Goal: Transaction & Acquisition: Book appointment/travel/reservation

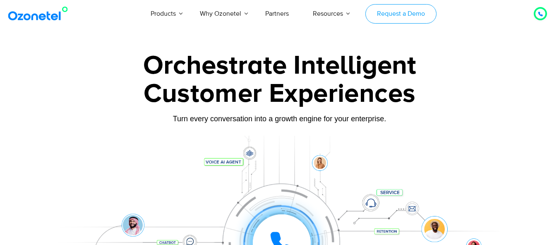
click at [403, 9] on link "Request a Demo" at bounding box center [401, 13] width 71 height 19
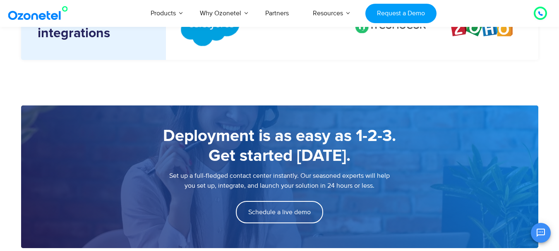
scroll to position [1118, 0]
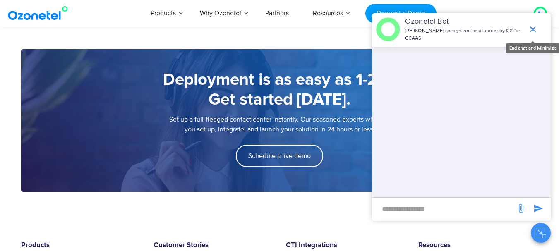
click at [533, 32] on icon "end chat or minimize" at bounding box center [533, 29] width 10 height 10
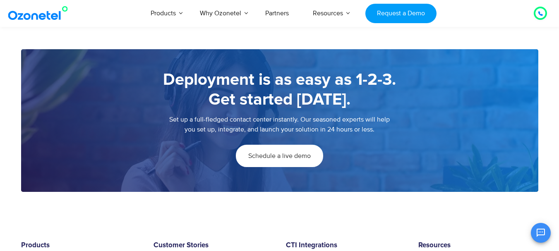
click at [269, 155] on span "Schedule a live demo" at bounding box center [279, 156] width 63 height 7
click at [274, 158] on span "Schedule a live demo" at bounding box center [279, 156] width 63 height 7
